Goal: Task Accomplishment & Management: Complete application form

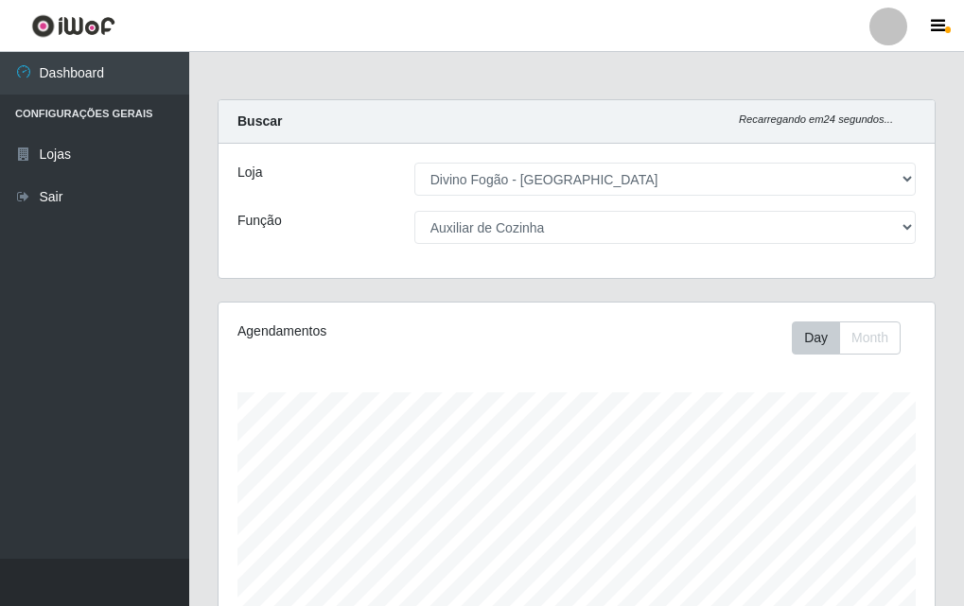
select select "499"
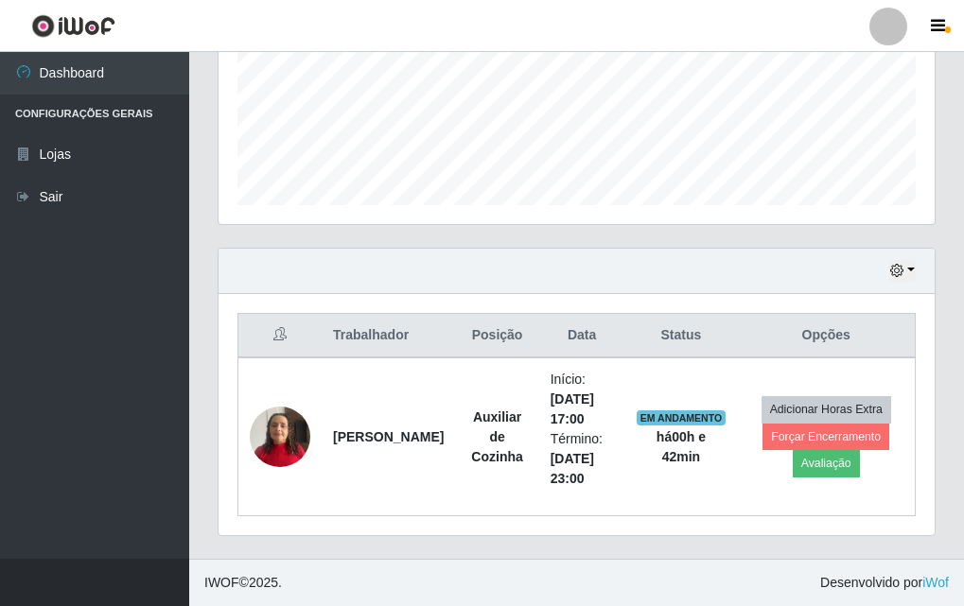
scroll to position [393, 716]
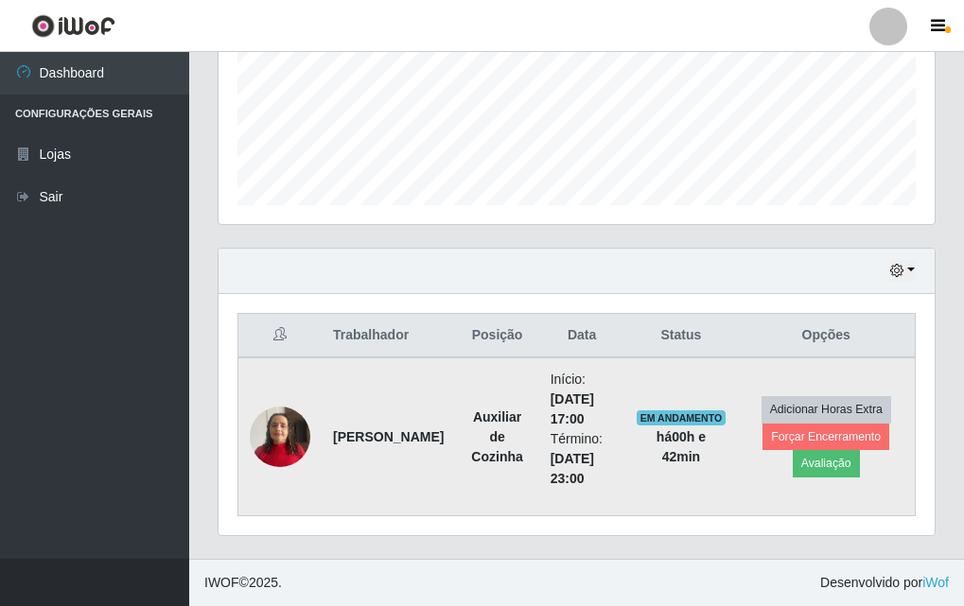
click at [277, 426] on img at bounding box center [280, 436] width 61 height 80
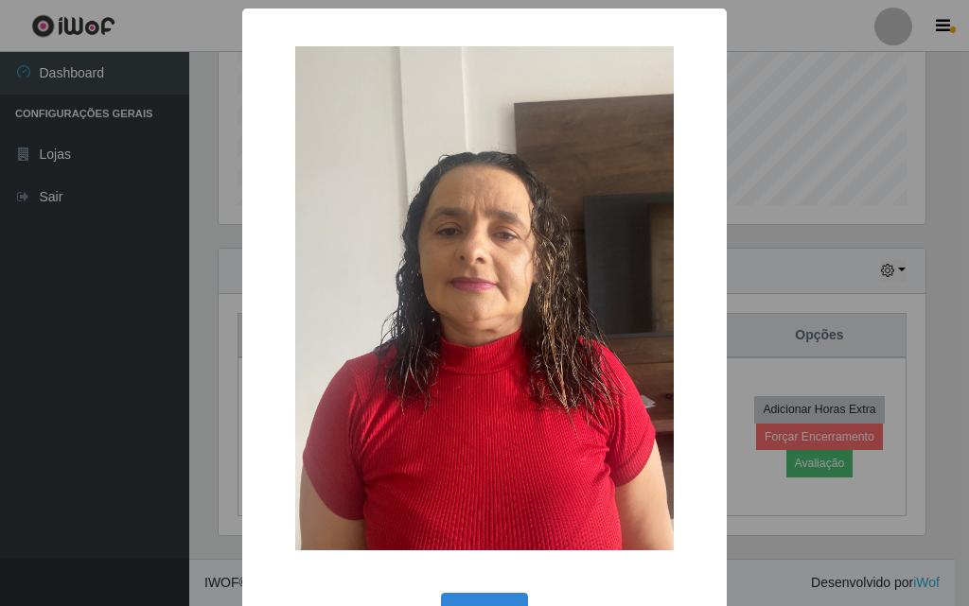
click at [204, 464] on div "× OK Cancel" at bounding box center [484, 303] width 969 height 606
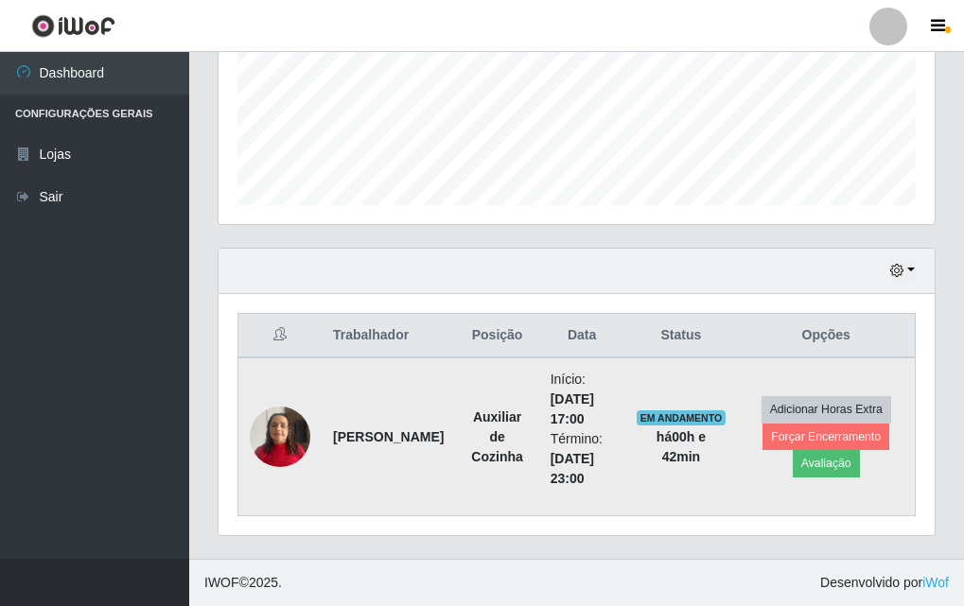
scroll to position [0, 0]
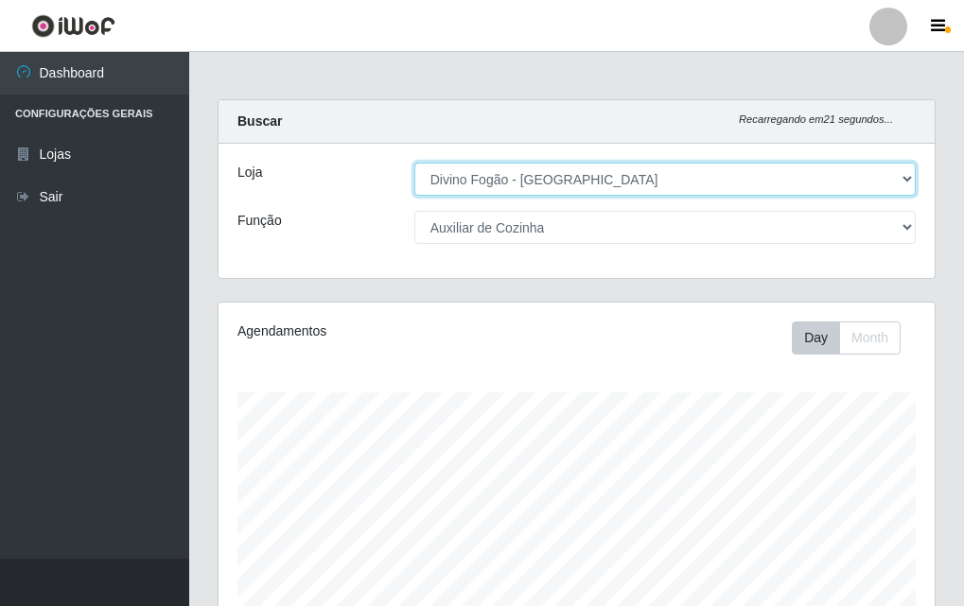
click at [512, 186] on select "[Selecione...] Divino Fogão - [GEOGRAPHIC_DATA]" at bounding box center [664, 179] width 501 height 33
click at [414, 163] on select "[Selecione...] Divino Fogão - [GEOGRAPHIC_DATA]" at bounding box center [664, 179] width 501 height 33
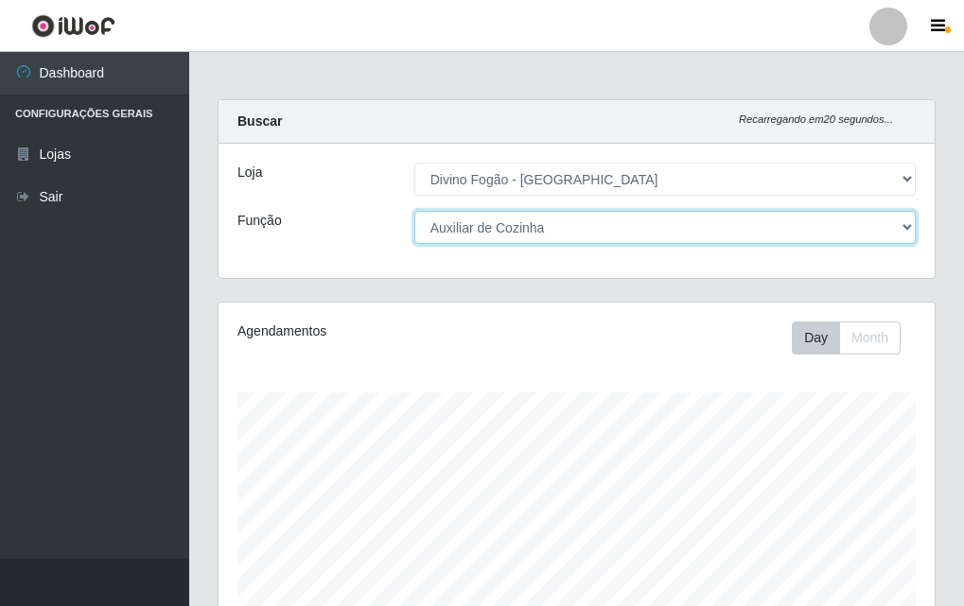
click at [502, 229] on select "[Selecione...] ASG ASG + ASG ++ Auxiliar de Cozinha Auxiliar de Cozinha + Auxil…" at bounding box center [664, 227] width 501 height 33
click at [414, 211] on select "[Selecione...] ASG ASG + ASG ++ Auxiliar de Cozinha Auxiliar de Cozinha + Auxil…" at bounding box center [664, 227] width 501 height 33
click at [513, 232] on select "[Selecione...] ASG ASG + ASG ++ Auxiliar de Cozinha Auxiliar de Cozinha + Auxil…" at bounding box center [664, 227] width 501 height 33
click at [414, 211] on select "[Selecione...] ASG ASG + ASG ++ Auxiliar de Cozinha Auxiliar de Cozinha + Auxil…" at bounding box center [664, 227] width 501 height 33
click at [553, 213] on select "[Selecione...] ASG ASG + ASG ++ Auxiliar de Cozinha Auxiliar de Cozinha + Auxil…" at bounding box center [664, 227] width 501 height 33
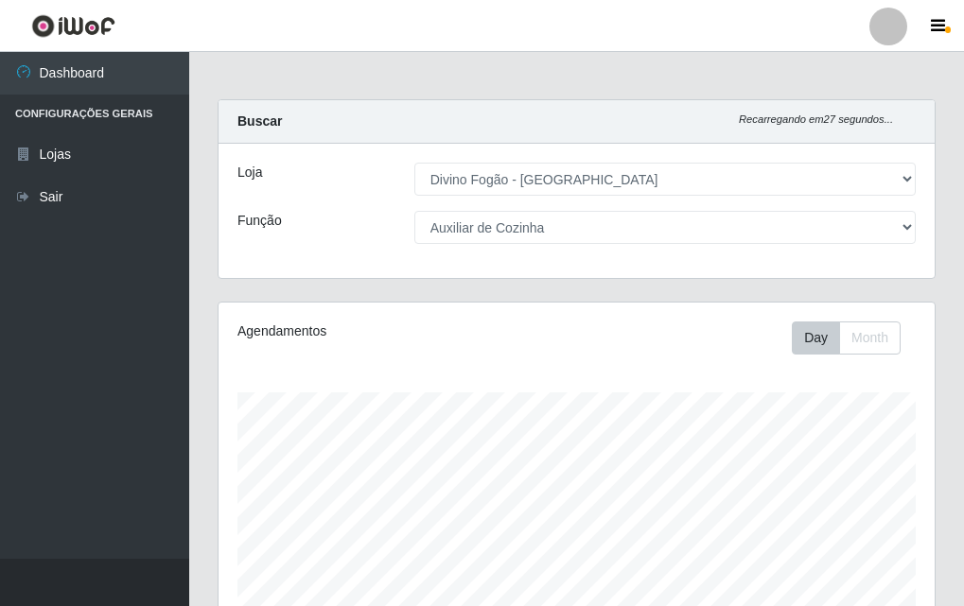
click at [495, 247] on div "Loja [Selecione...] Divino Fogão - Campina Grande Função [Selecione...] ASG ASG…" at bounding box center [577, 211] width 716 height 134
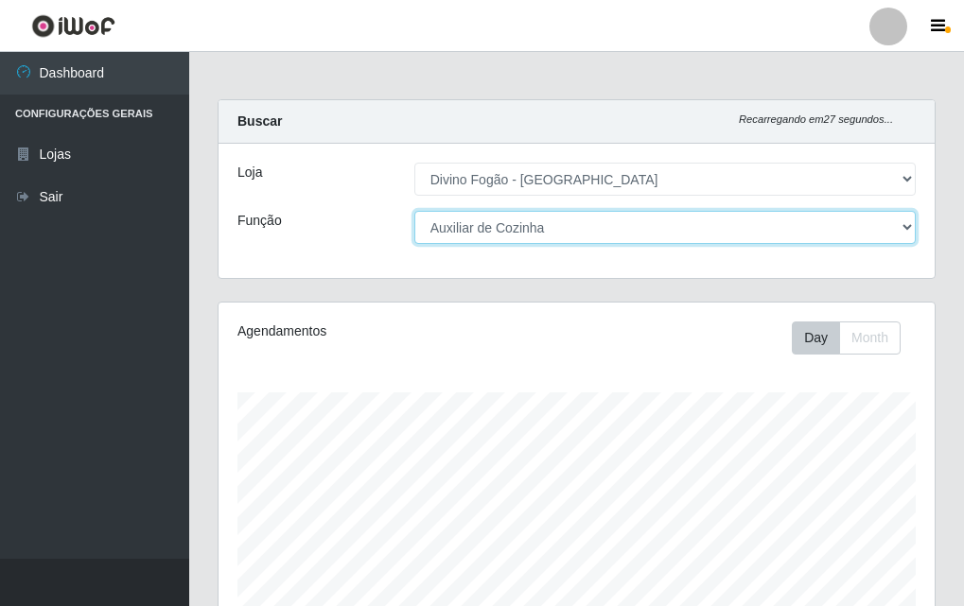
click at [505, 236] on select "[Selecione...] ASG ASG + ASG ++ Auxiliar de Cozinha Auxiliar de Cozinha + Auxil…" at bounding box center [664, 227] width 501 height 33
click at [414, 211] on select "[Selecione...] ASG ASG + ASG ++ Auxiliar de Cozinha Auxiliar de Cozinha + Auxil…" at bounding box center [664, 227] width 501 height 33
click at [476, 222] on select "[Selecione...] ASG ASG + ASG ++ Auxiliar de Cozinha Auxiliar de Cozinha + Auxil…" at bounding box center [664, 227] width 501 height 33
click at [414, 211] on select "[Selecione...] ASG ASG + ASG ++ Auxiliar de Cozinha Auxiliar de Cozinha + Auxil…" at bounding box center [664, 227] width 501 height 33
click at [469, 236] on select "[Selecione...] ASG ASG + ASG ++ Auxiliar de Cozinha Auxiliar de Cozinha + Auxil…" at bounding box center [664, 227] width 501 height 33
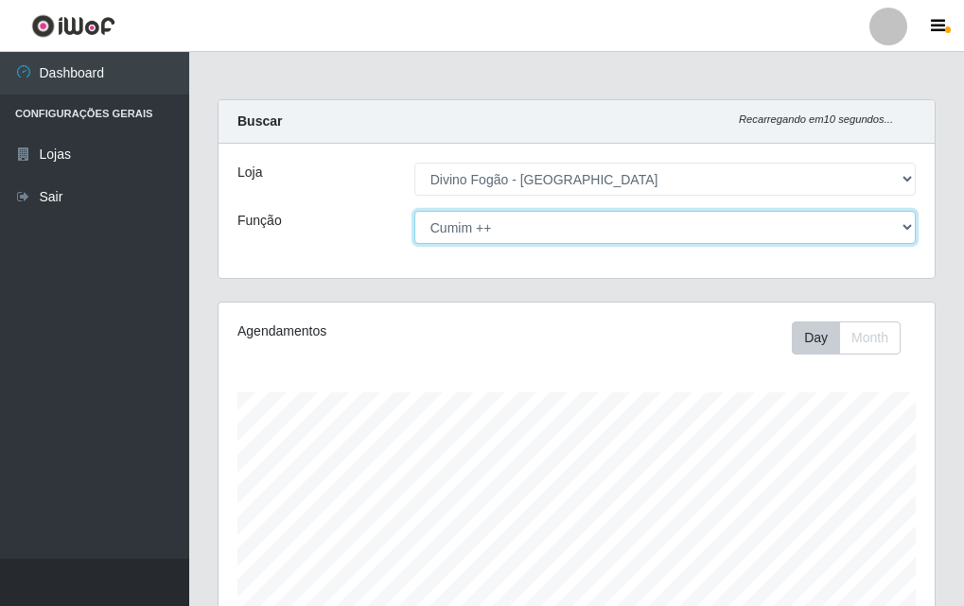
click at [414, 211] on select "[Selecione...] ASG ASG + ASG ++ Auxiliar de Cozinha Auxiliar de Cozinha + Auxil…" at bounding box center [664, 227] width 501 height 33
click at [522, 211] on select "[Selecione...] ASG ASG + ASG ++ Auxiliar de Cozinha Auxiliar de Cozinha + Auxil…" at bounding box center [664, 227] width 501 height 33
select select "17"
click at [414, 211] on select "[Selecione...] ASG ASG + ASG ++ Auxiliar de Cozinha Auxiliar de Cozinha + Auxil…" at bounding box center [664, 227] width 501 height 33
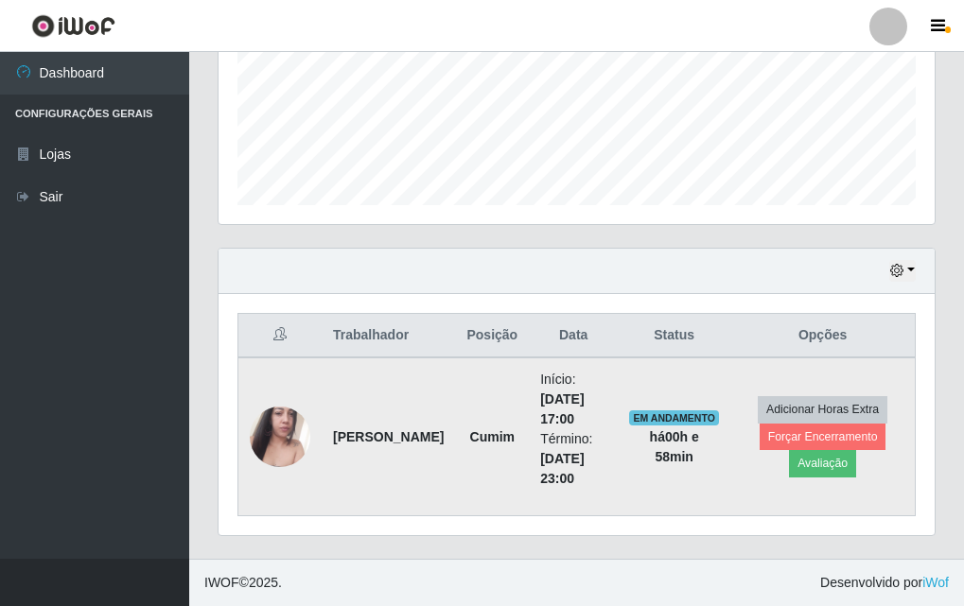
click at [271, 429] on img at bounding box center [280, 437] width 61 height 108
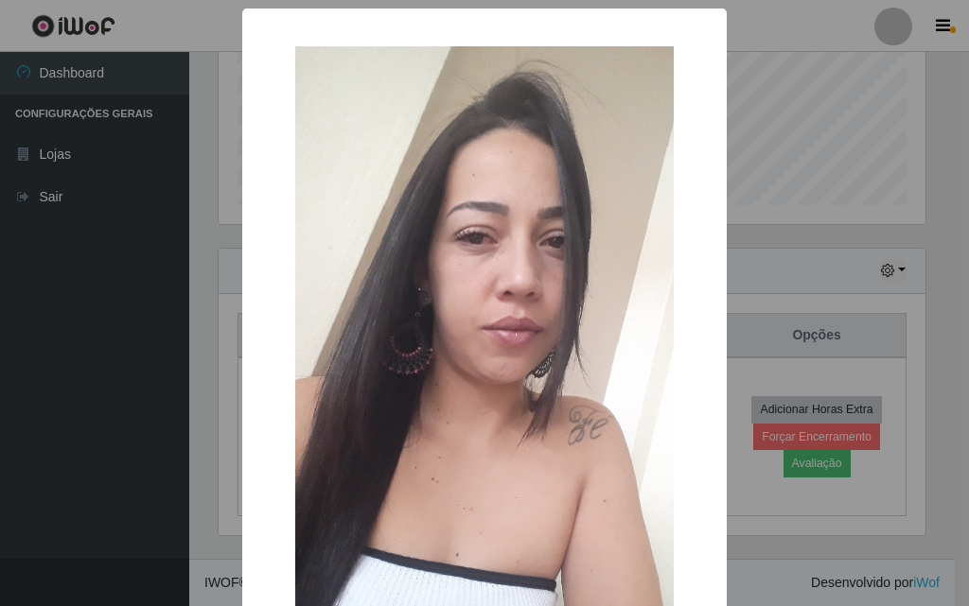
click at [230, 437] on div "× OK Cancel" at bounding box center [484, 303] width 969 height 606
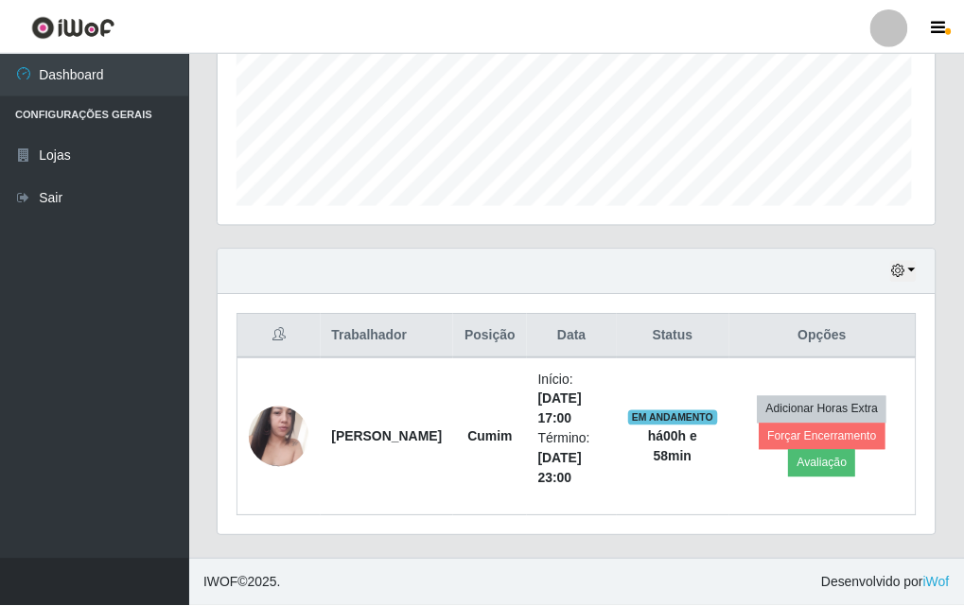
scroll to position [393, 716]
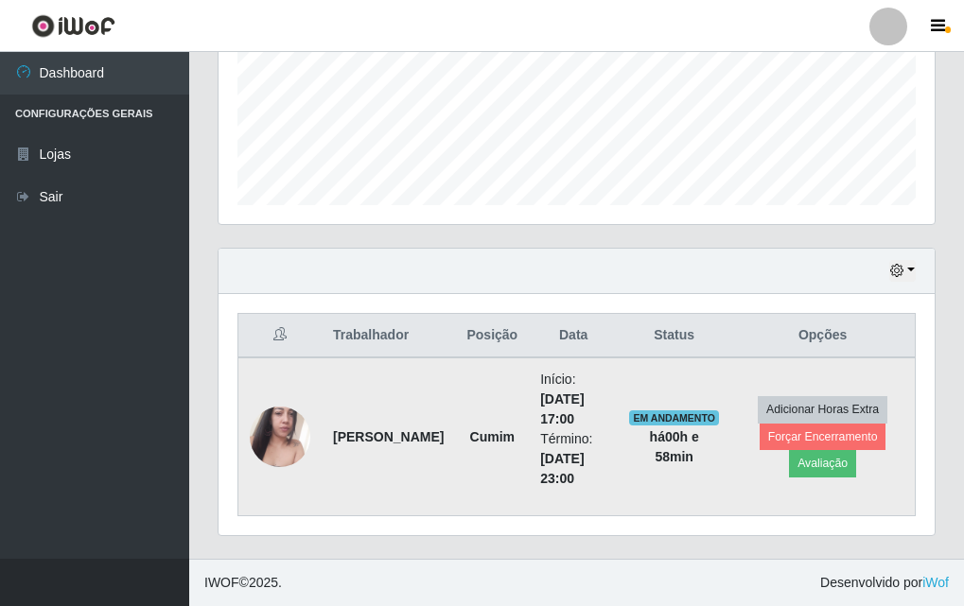
click at [357, 430] on strong "[PERSON_NAME]" at bounding box center [388, 436] width 111 height 15
click at [427, 364] on td "[PERSON_NAME]" at bounding box center [388, 437] width 133 height 159
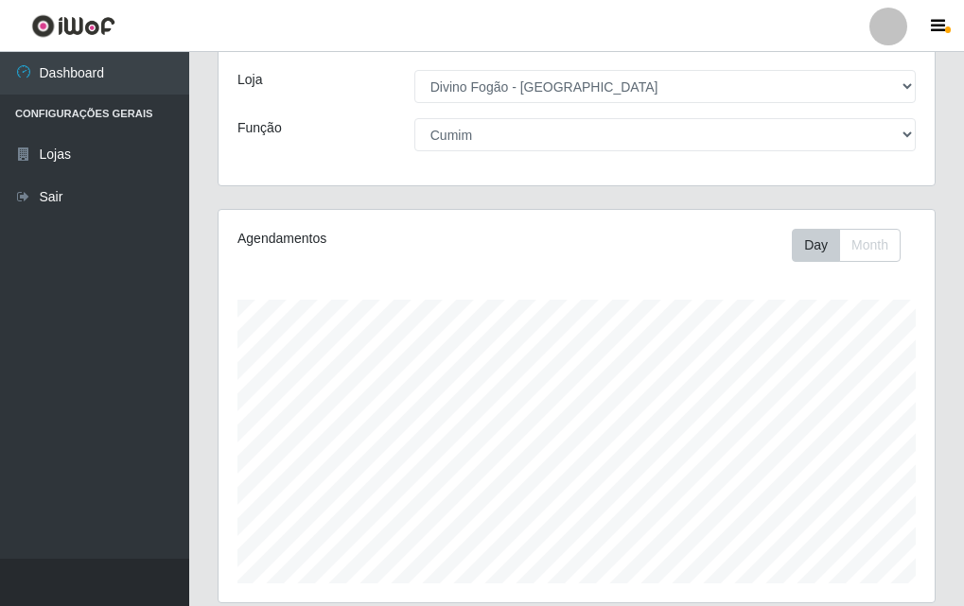
scroll to position [0, 0]
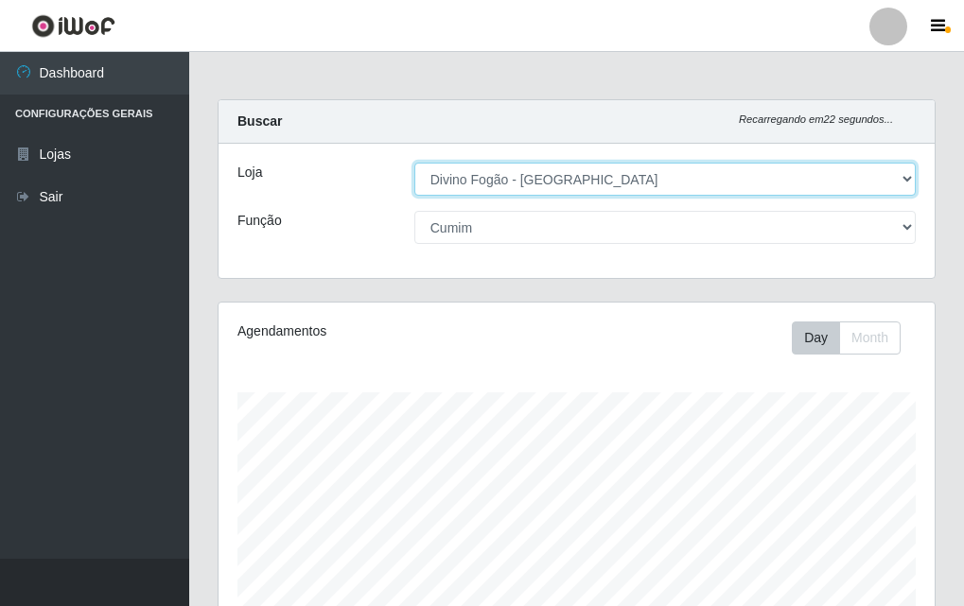
click at [587, 195] on select "[Selecione...] Divino Fogão - [GEOGRAPHIC_DATA]" at bounding box center [664, 179] width 501 height 33
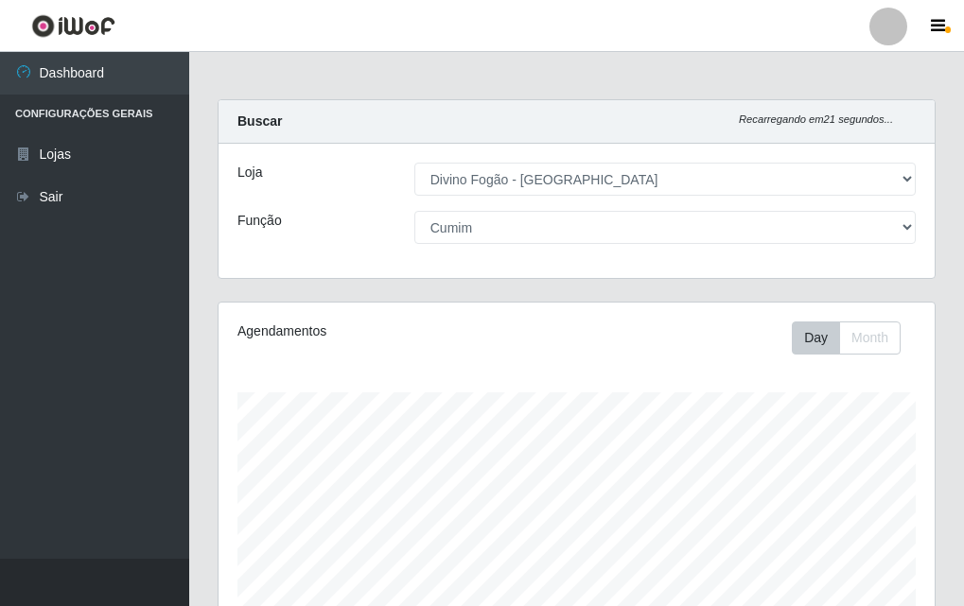
click at [490, 358] on div "Agendamentos Day Month 05/08 Agendamentos 12" at bounding box center [577, 499] width 716 height 393
